Goal: Obtain resource: Download file/media

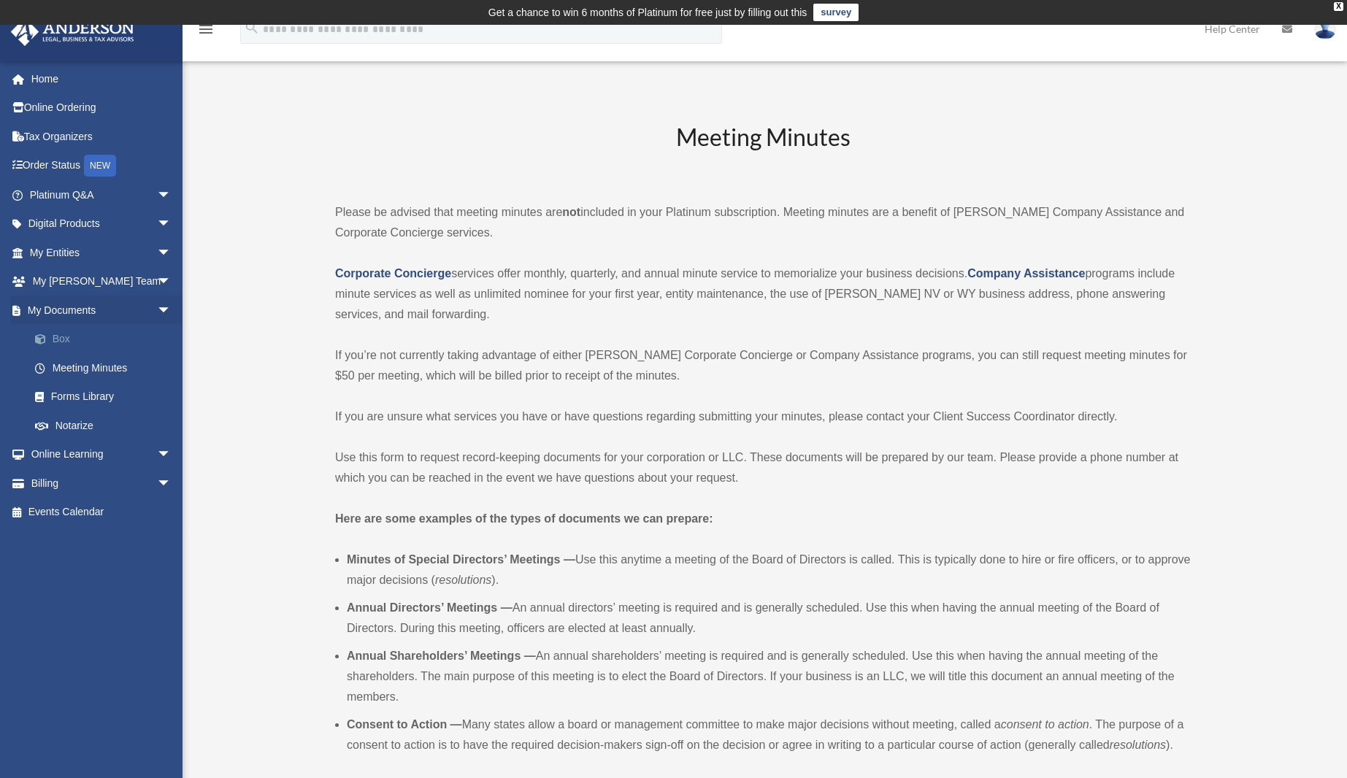
click at [65, 341] on link "Box" at bounding box center [106, 339] width 173 height 29
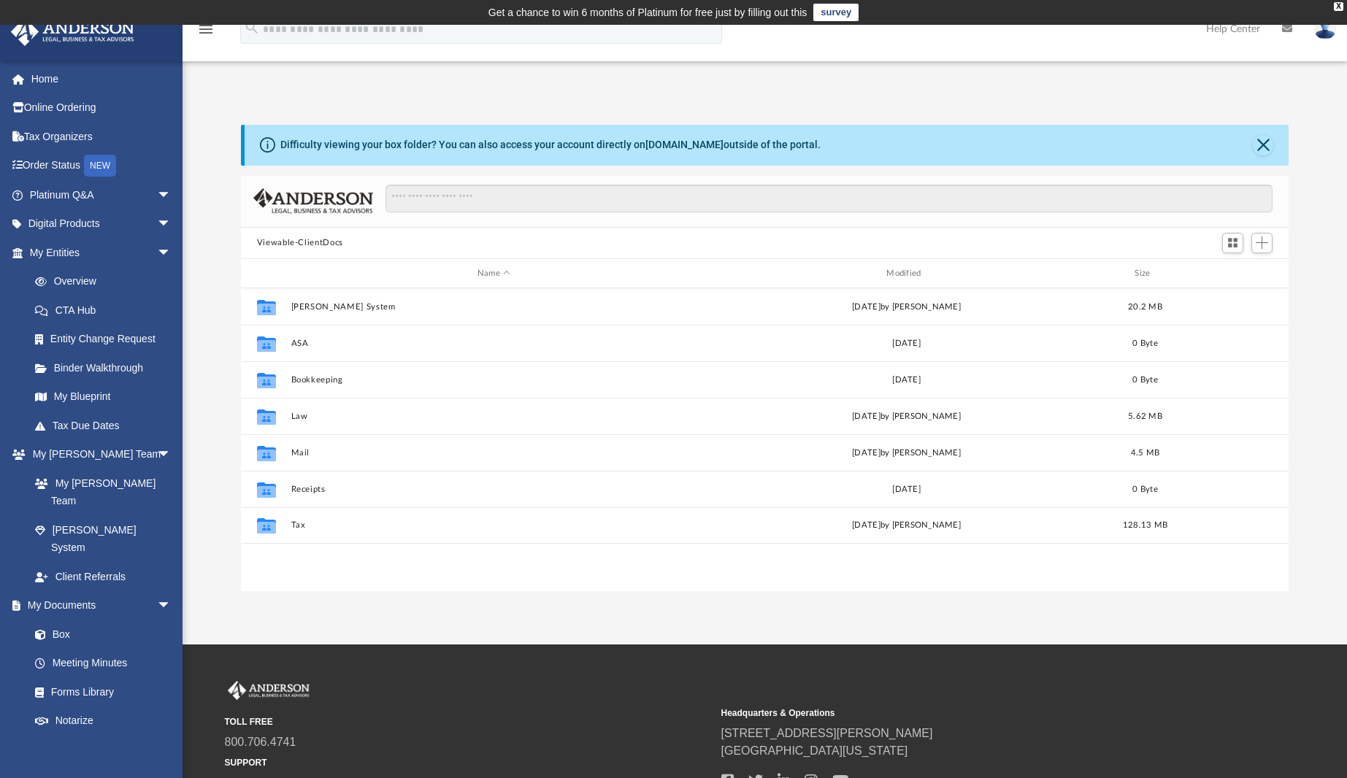
scroll to position [321, 1036]
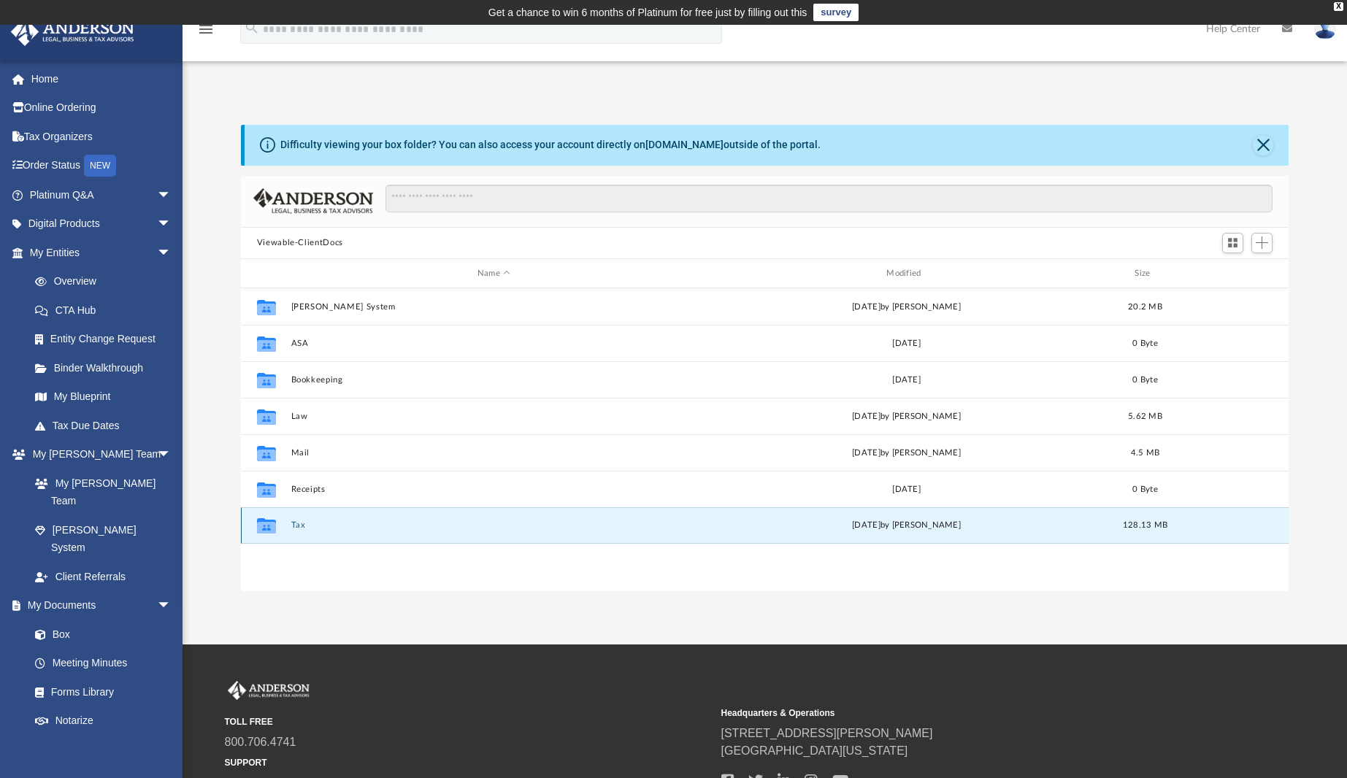
click at [292, 524] on button "Tax" at bounding box center [493, 525] width 406 height 9
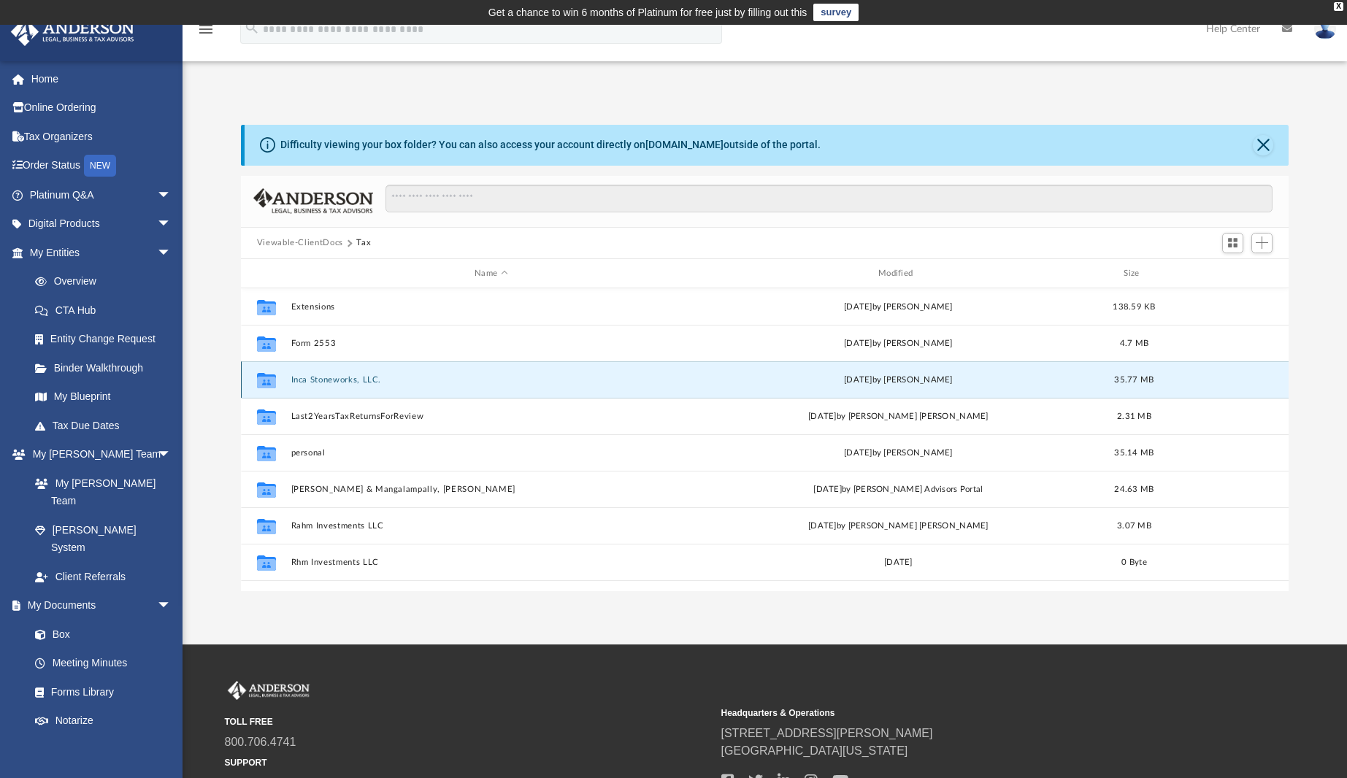
click at [361, 382] on button "Inca Stoneworks, LLC." at bounding box center [490, 379] width 401 height 9
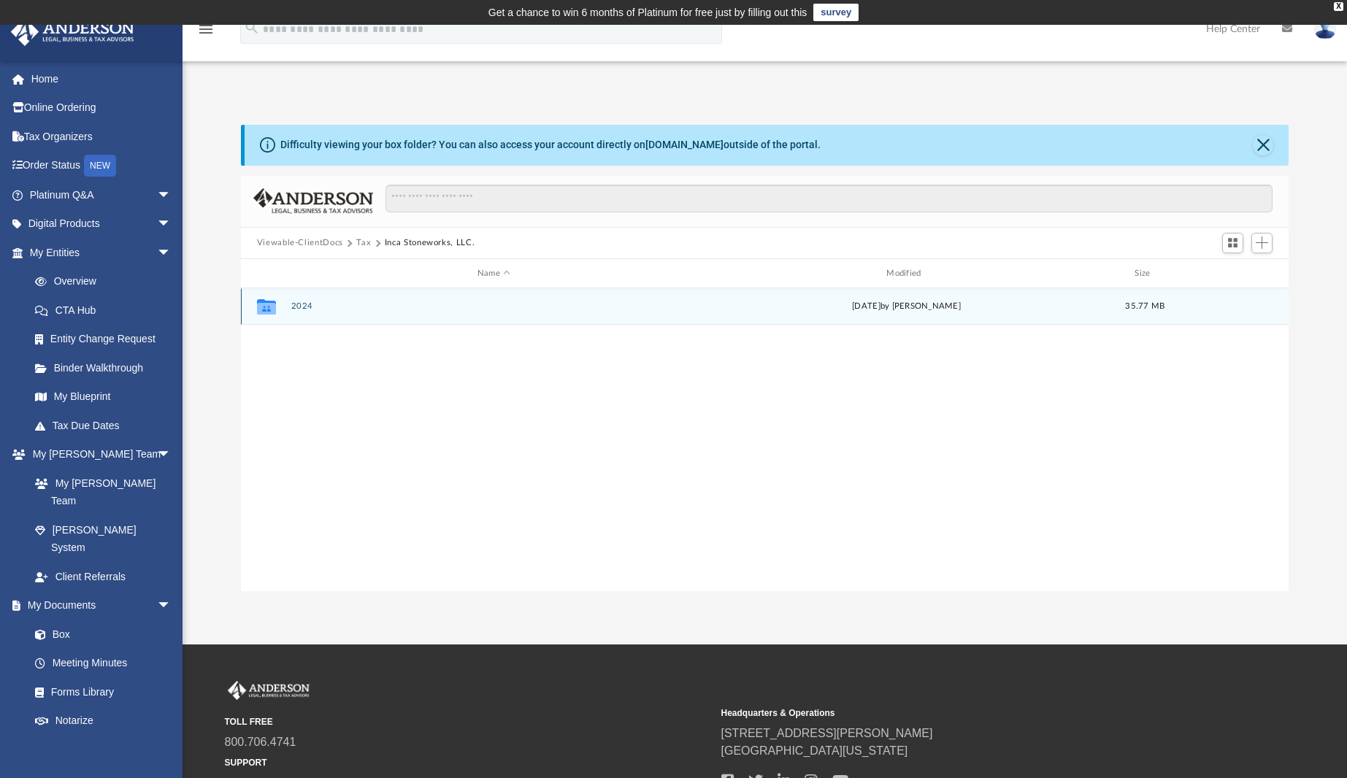
click at [302, 309] on button "2024" at bounding box center [493, 306] width 406 height 9
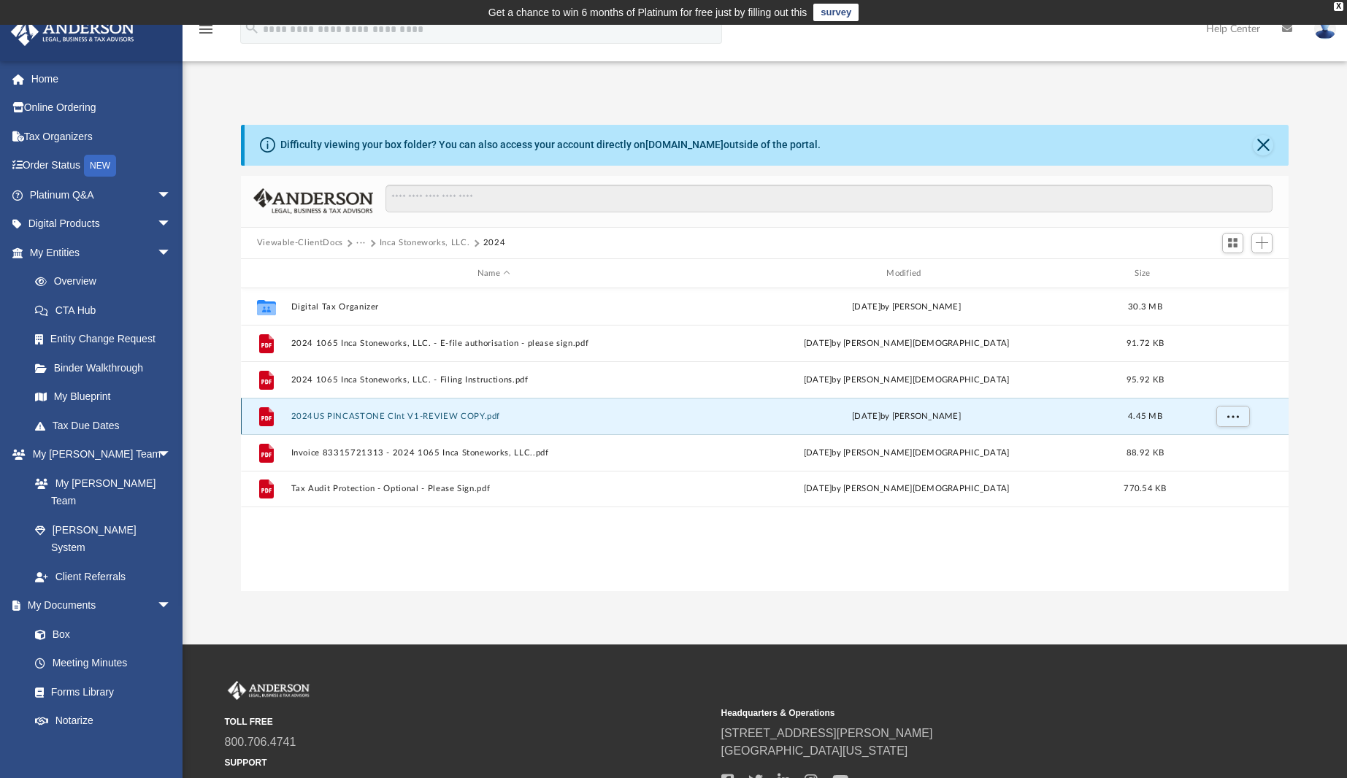
click at [427, 414] on button "2024US PINCASTONE Clnt V1-REVIEW COPY.pdf" at bounding box center [493, 416] width 406 height 9
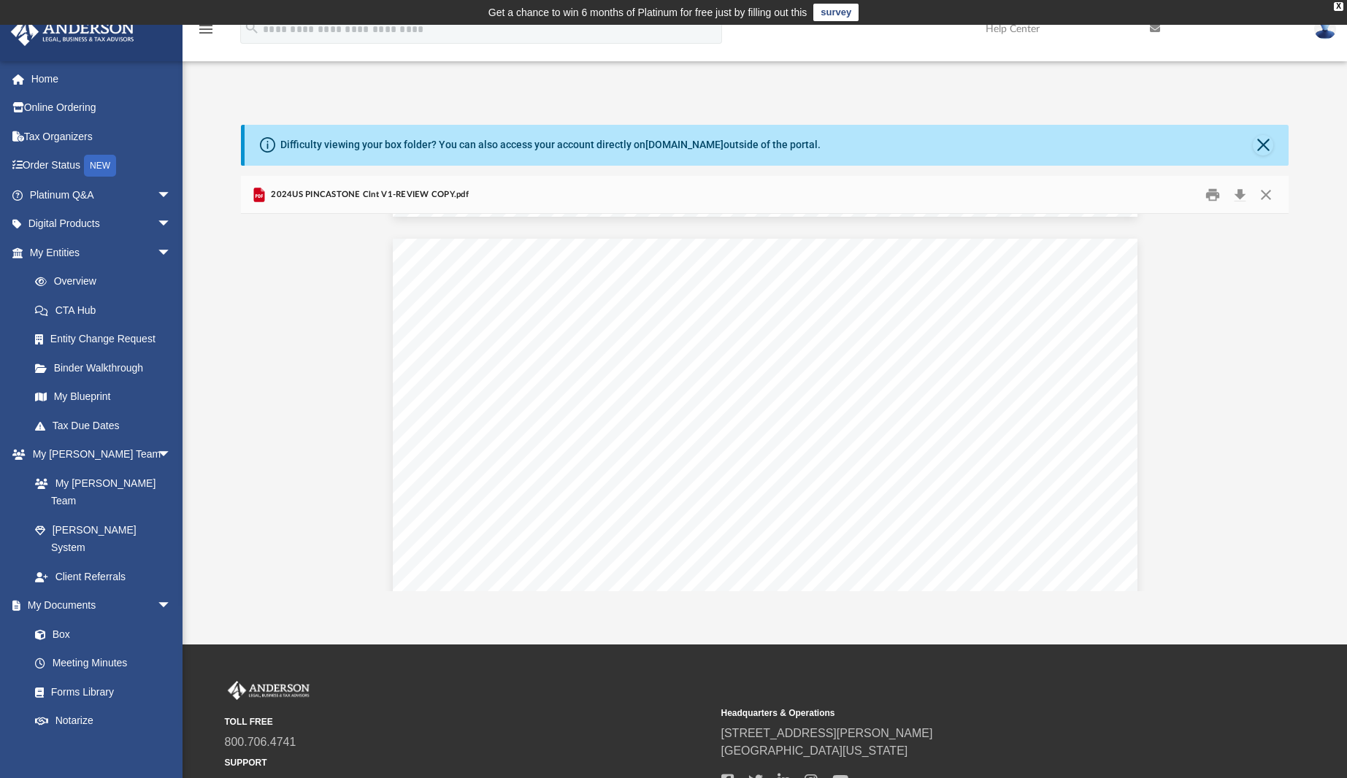
scroll to position [5912, 0]
click at [867, 314] on div "Form For calendar year [DATE], or tax year beginning , , ending , . Department …" at bounding box center [765, 706] width 744 height 963
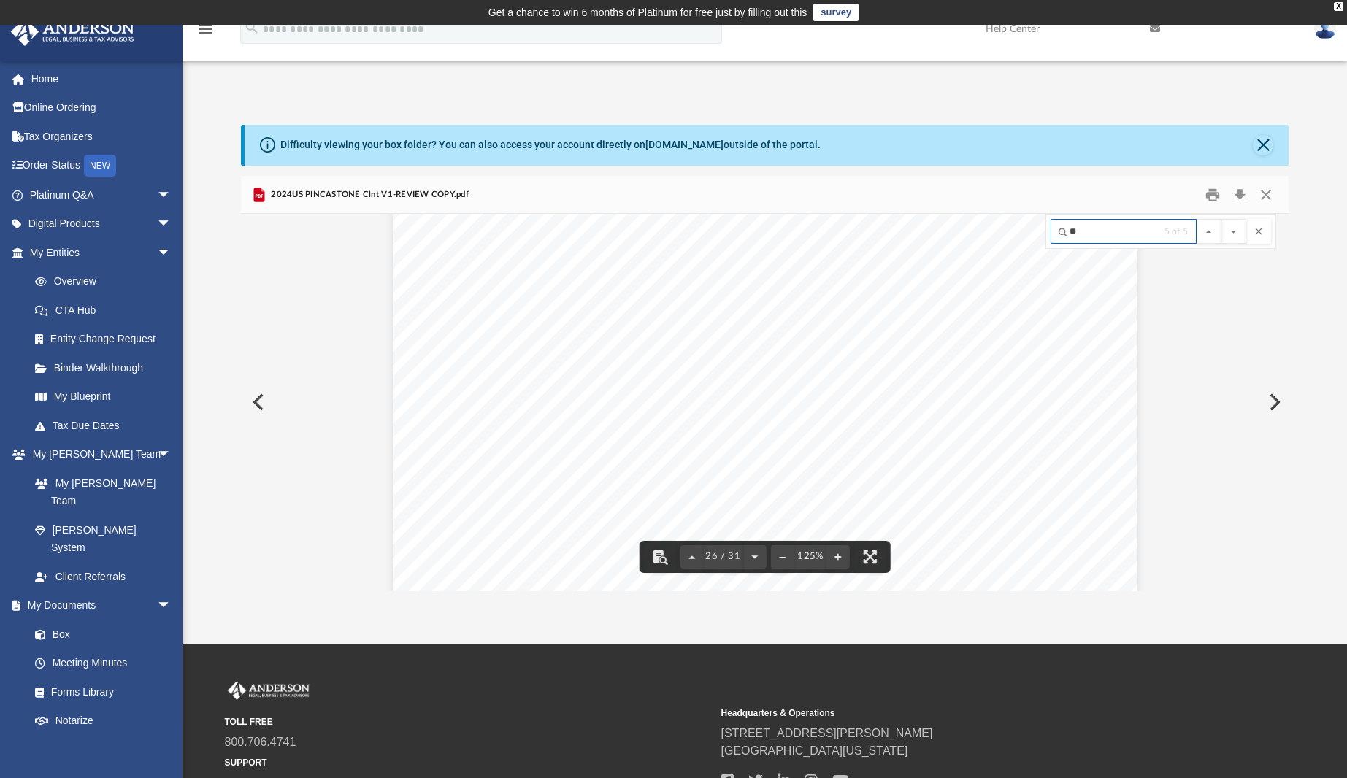
scroll to position [25017, 0]
click at [1233, 229] on button "File preview" at bounding box center [1233, 231] width 25 height 25
click at [1235, 230] on button "File preview" at bounding box center [1233, 231] width 25 height 25
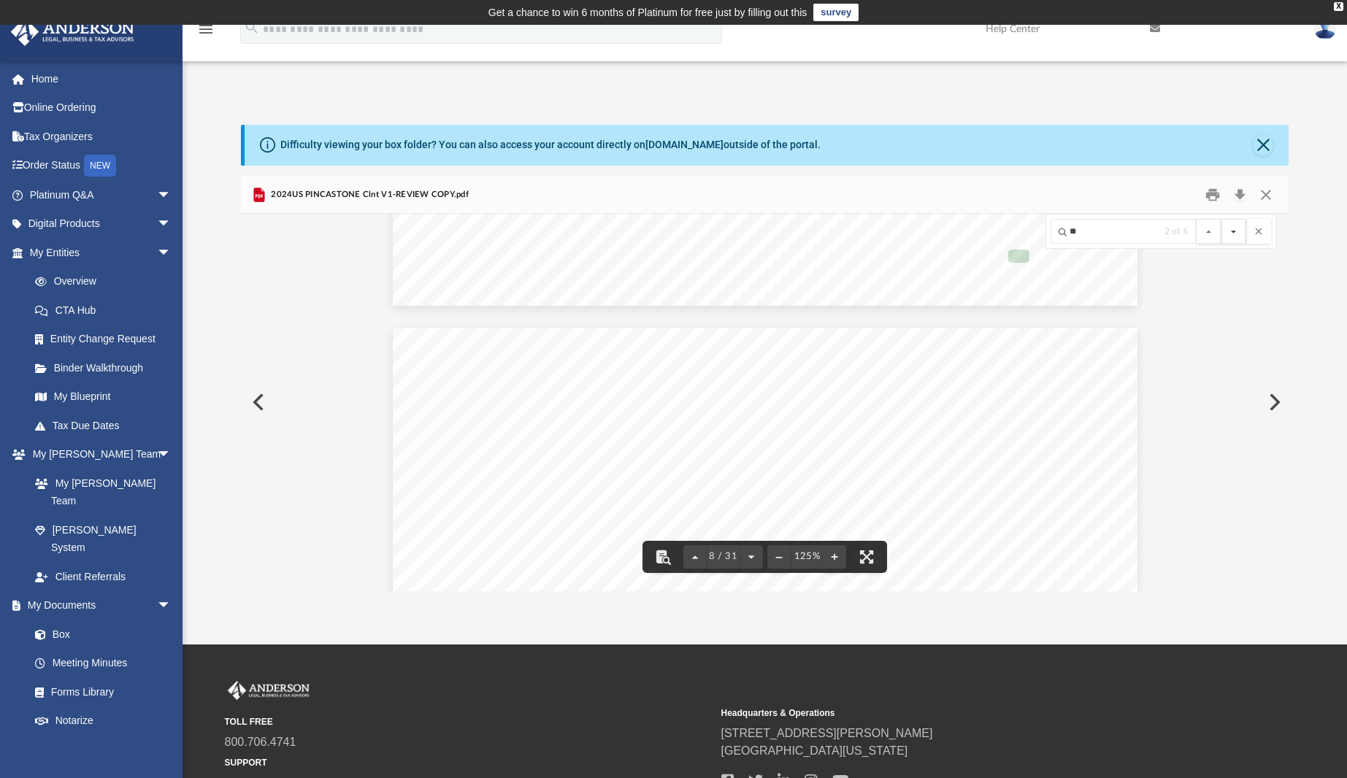
scroll to position [11268, 0]
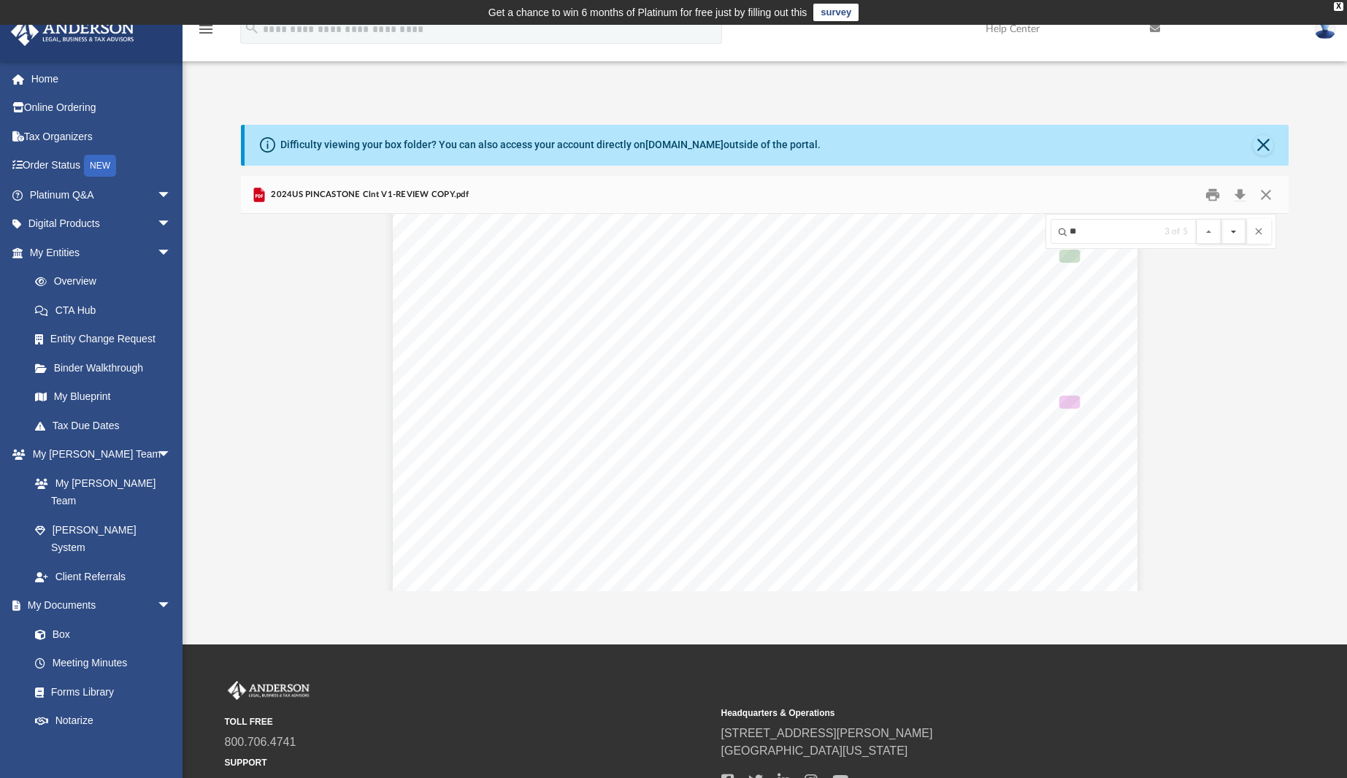
click at [1235, 230] on button "File preview" at bounding box center [1233, 231] width 25 height 25
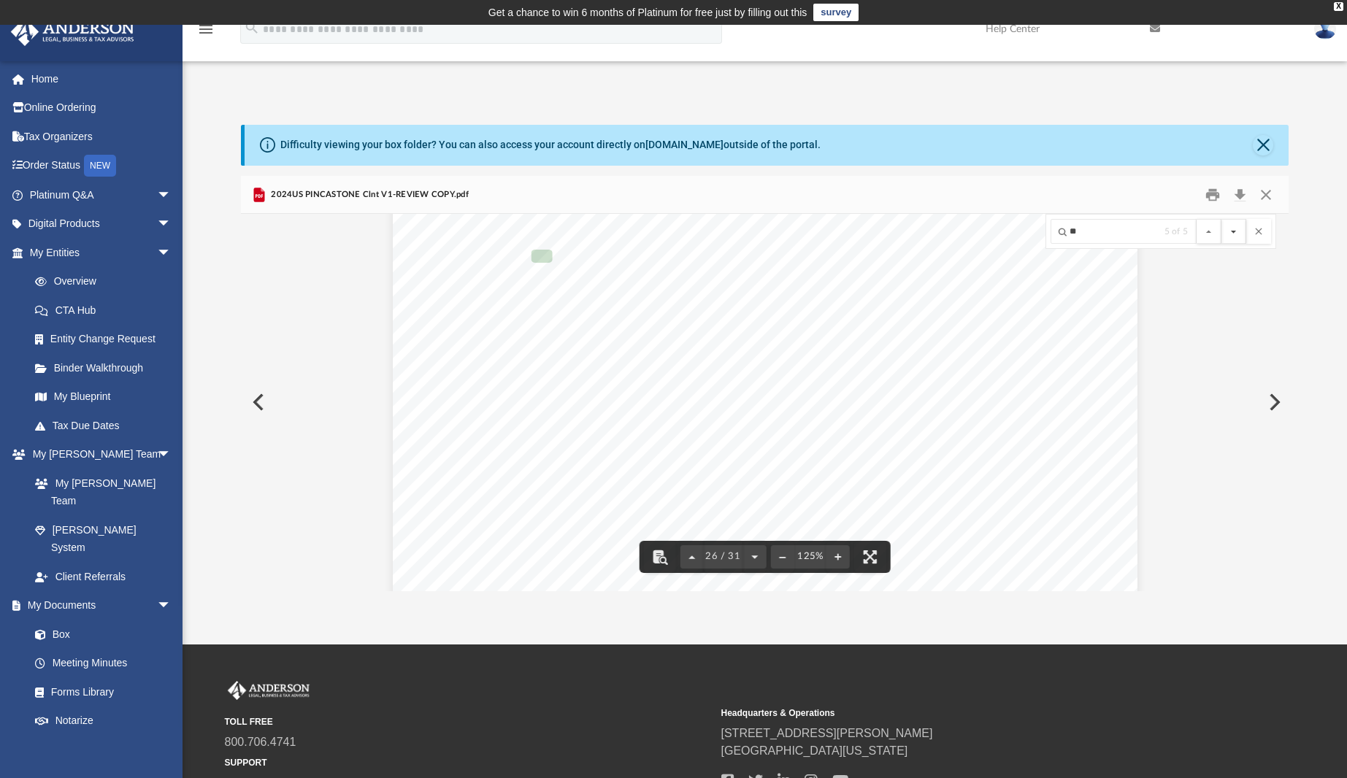
click at [1234, 230] on button "File preview" at bounding box center [1233, 231] width 25 height 25
drag, startPoint x: 1090, startPoint y: 230, endPoint x: 1046, endPoint y: 227, distance: 44.6
click at [1046, 227] on div "** 2 of 5" at bounding box center [1160, 231] width 231 height 35
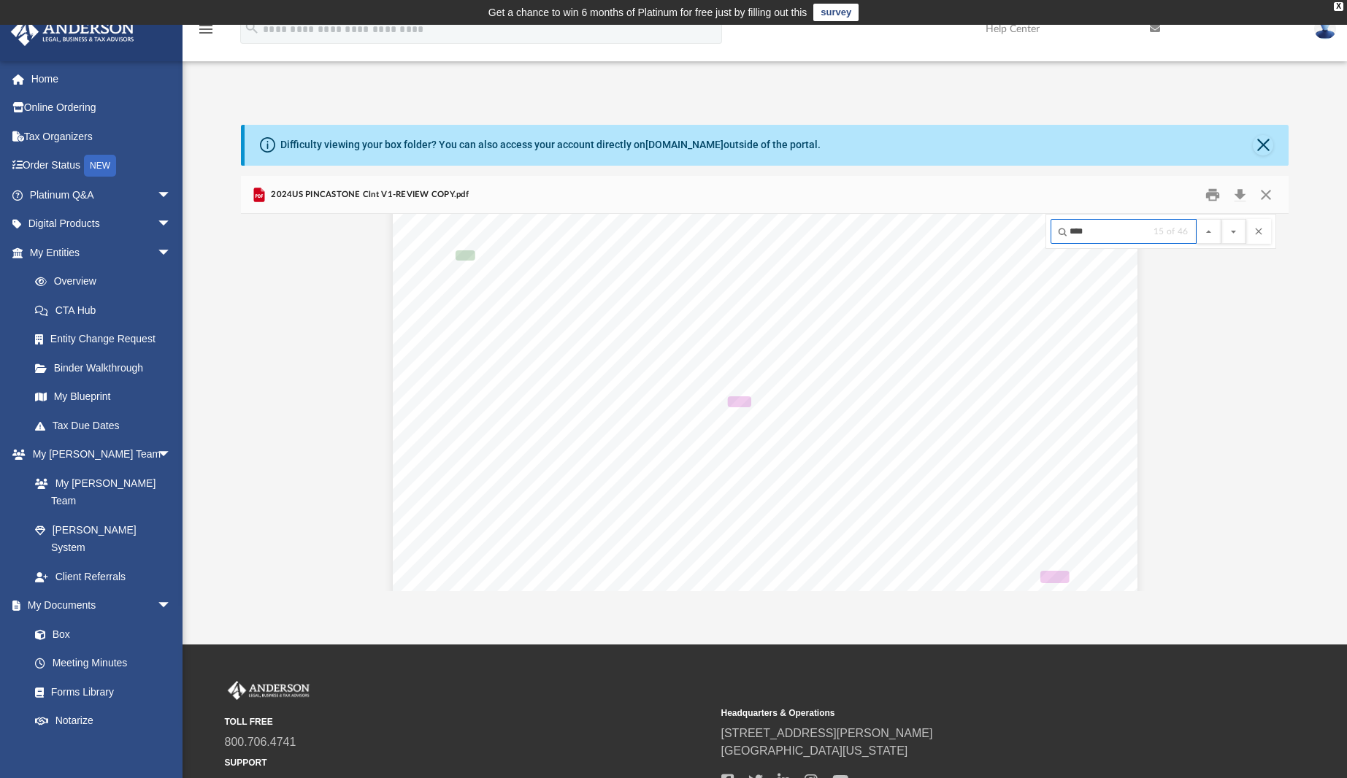
scroll to position [8892, 0]
type input "****"
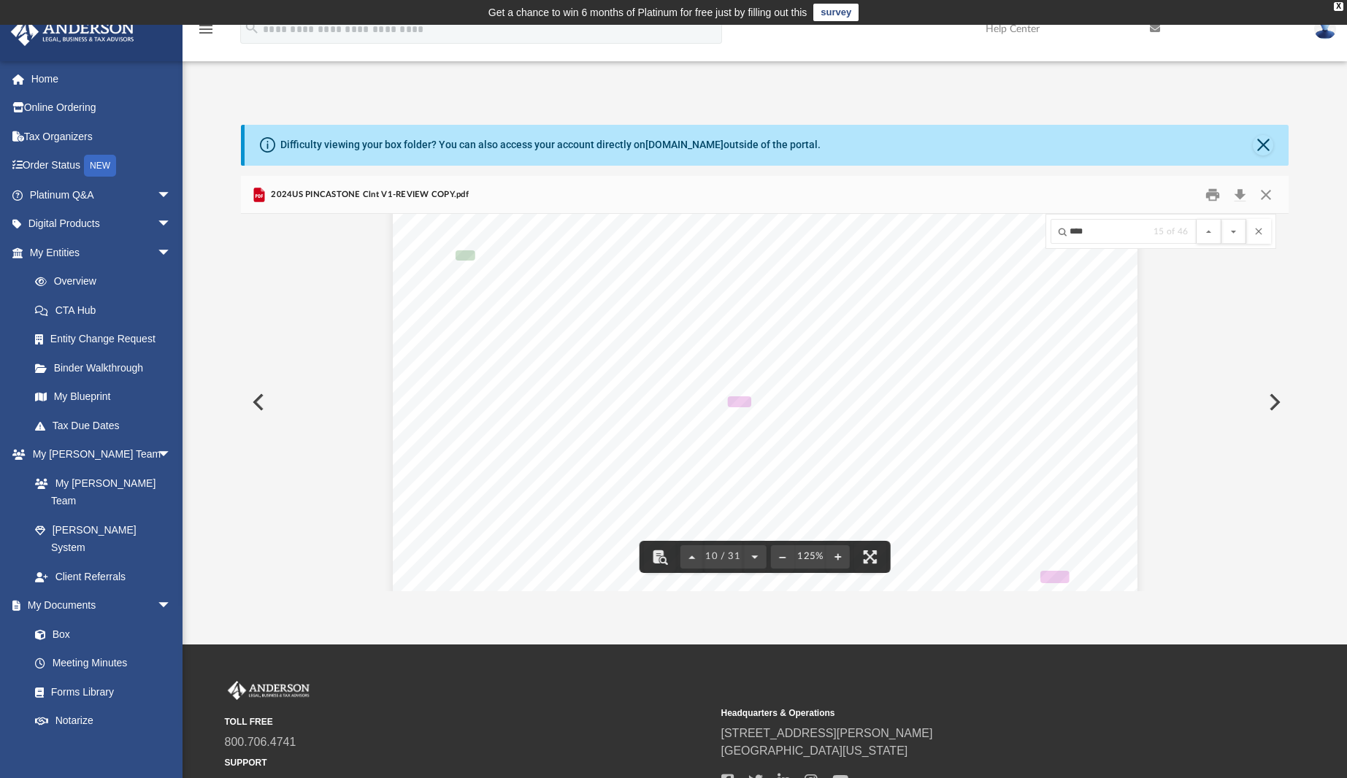
click at [1221, 219] on button "File preview" at bounding box center [1233, 231] width 25 height 25
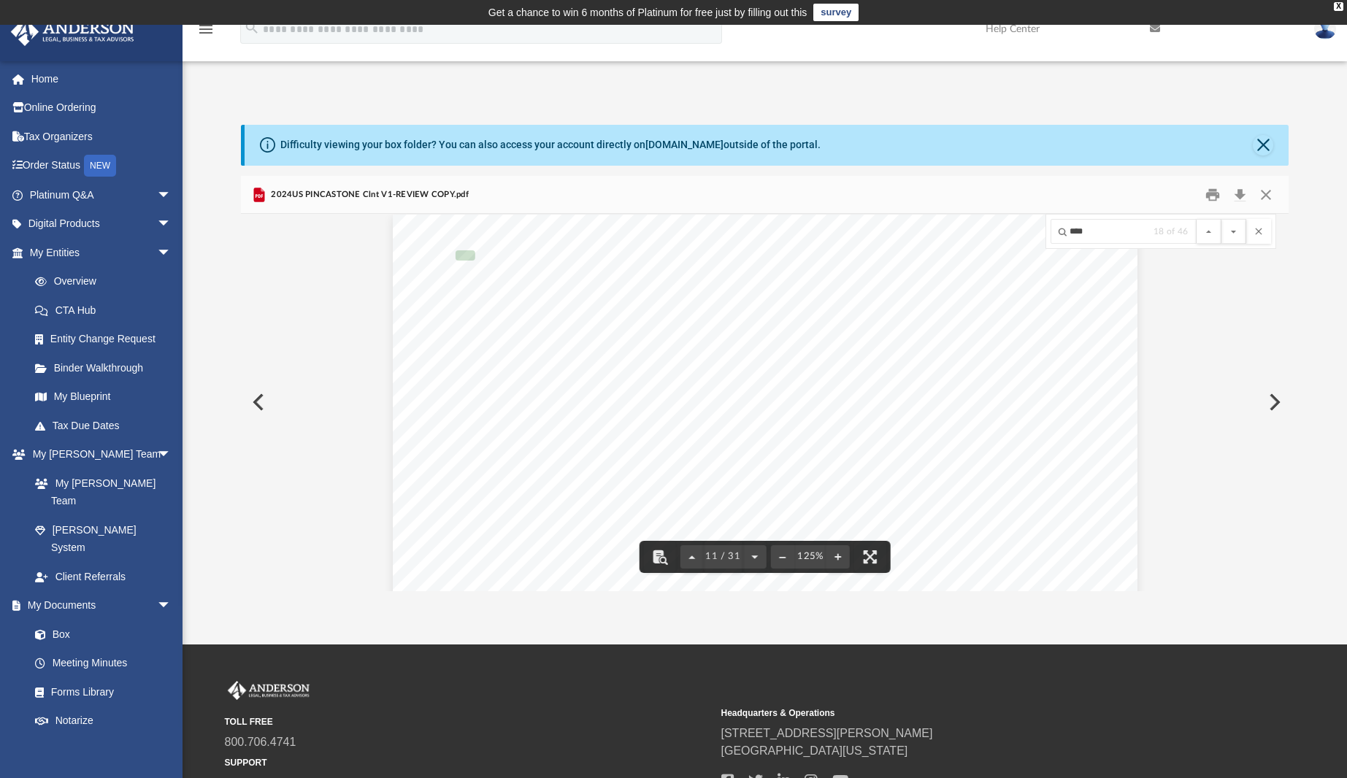
scroll to position [10622, 0]
click at [1221, 219] on button "File preview" at bounding box center [1233, 231] width 25 height 25
click at [947, 328] on div "Net income (loss). Combine Schedule K, lines 1 through 11. From the result, sub…" at bounding box center [765, 696] width 744 height 963
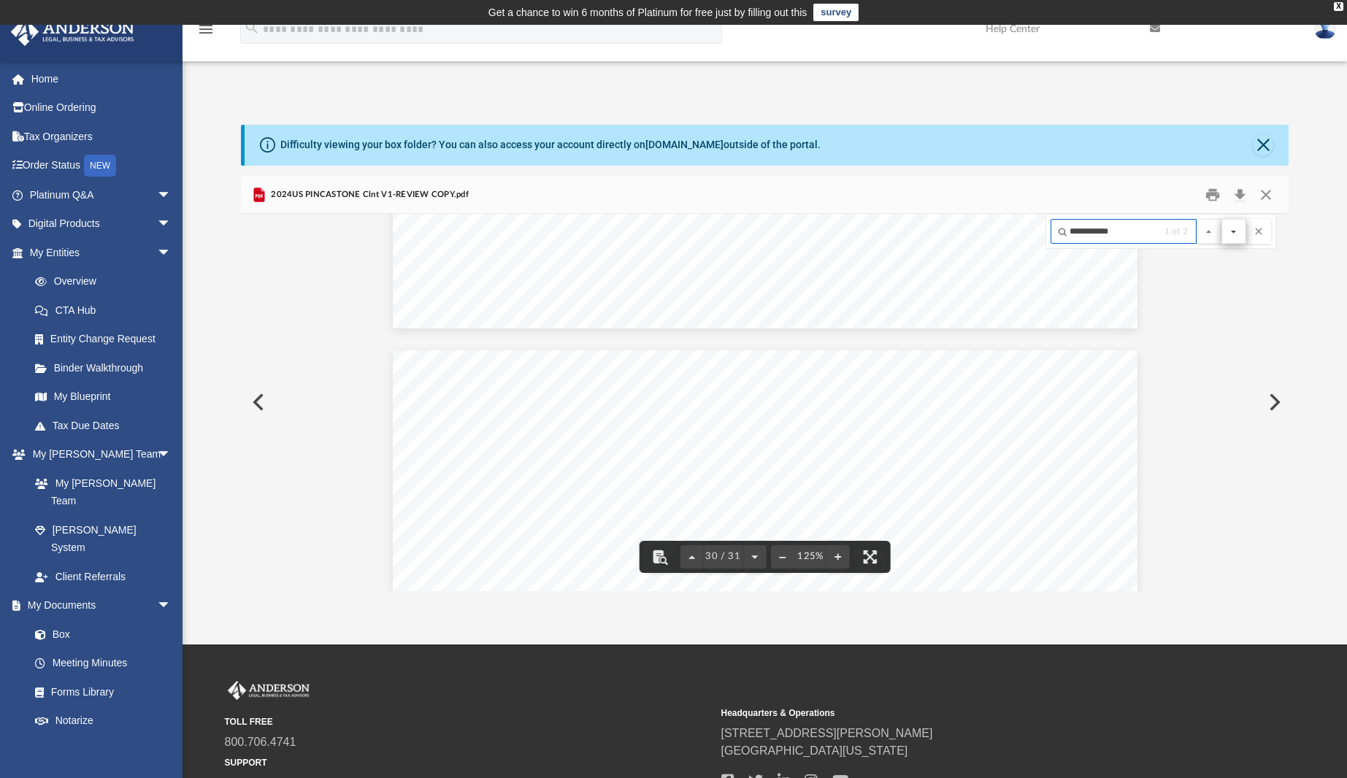
type input "**********"
click at [1232, 234] on button "File preview" at bounding box center [1233, 231] width 25 height 25
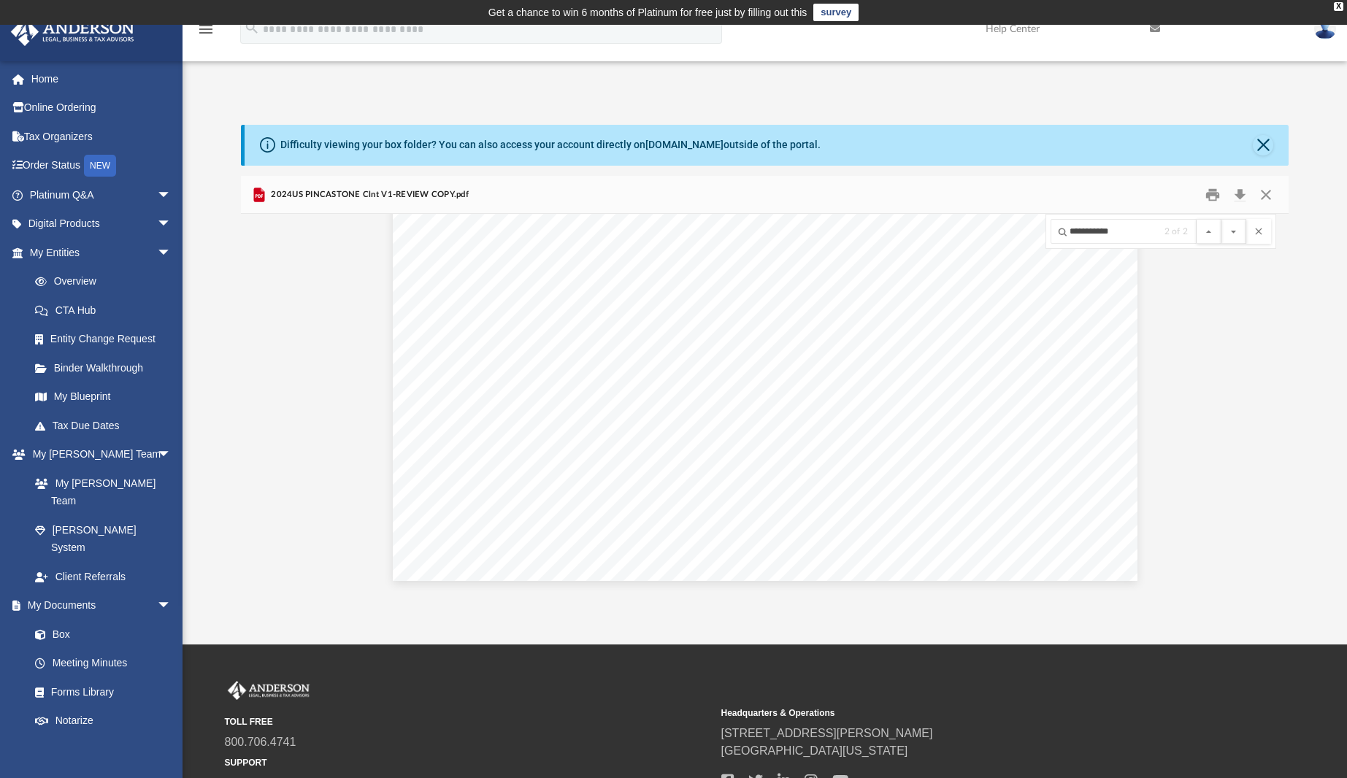
scroll to position [30166, 0]
